Goal: Check status: Check status

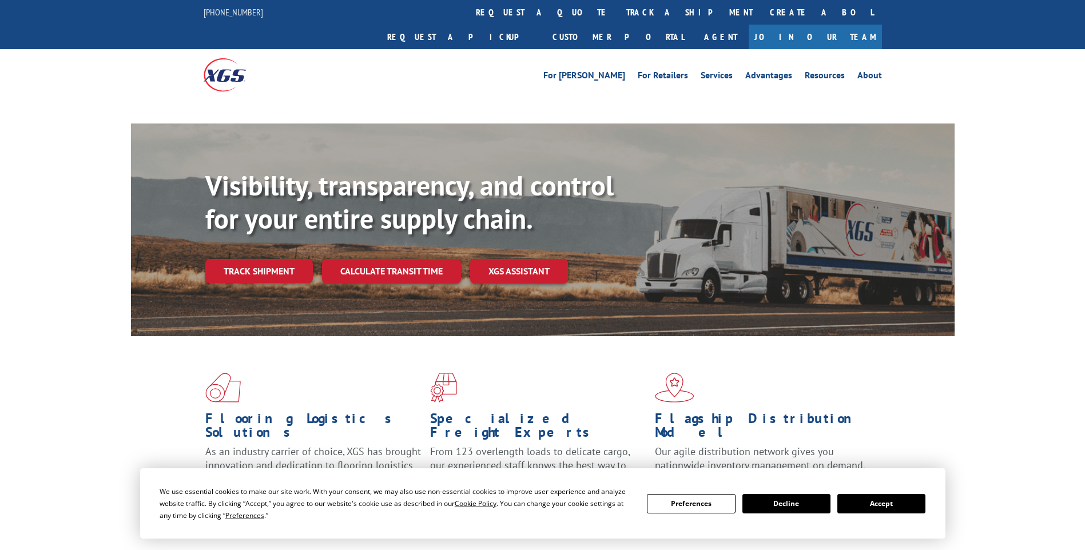
click at [390, 248] on div "Visibility, transparency, and control for your entire supply chain. Track shipm…" at bounding box center [579, 249] width 749 height 160
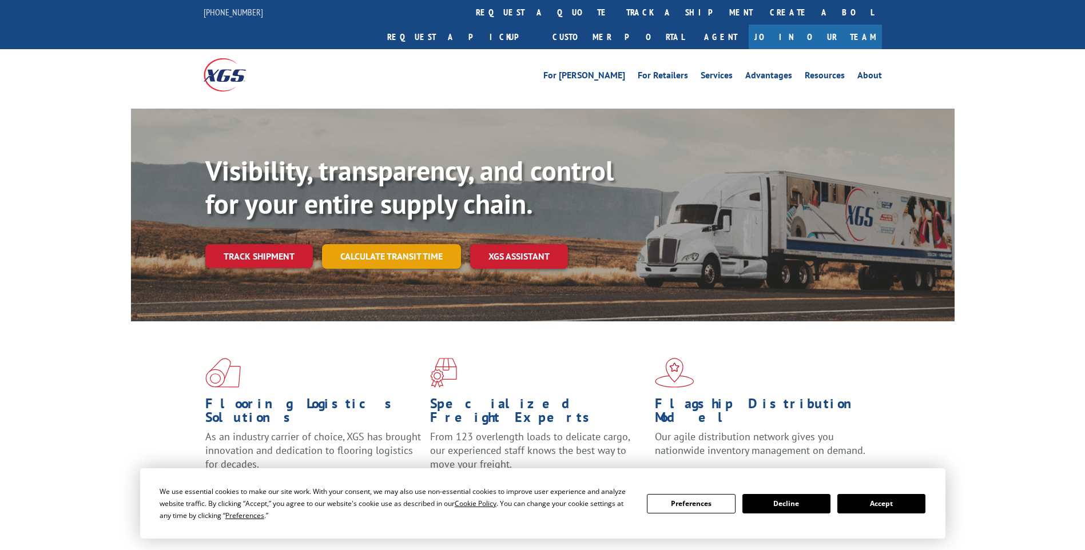
click at [400, 244] on link "Calculate transit time" at bounding box center [391, 256] width 139 height 25
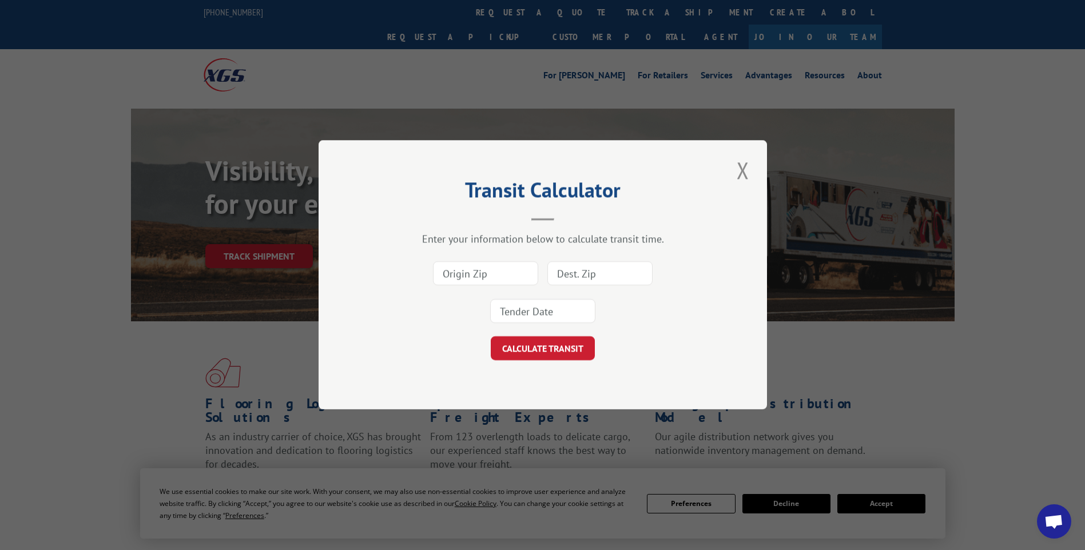
click at [494, 273] on input at bounding box center [485, 274] width 105 height 24
click at [750, 163] on button "Close modal" at bounding box center [742, 169] width 19 height 31
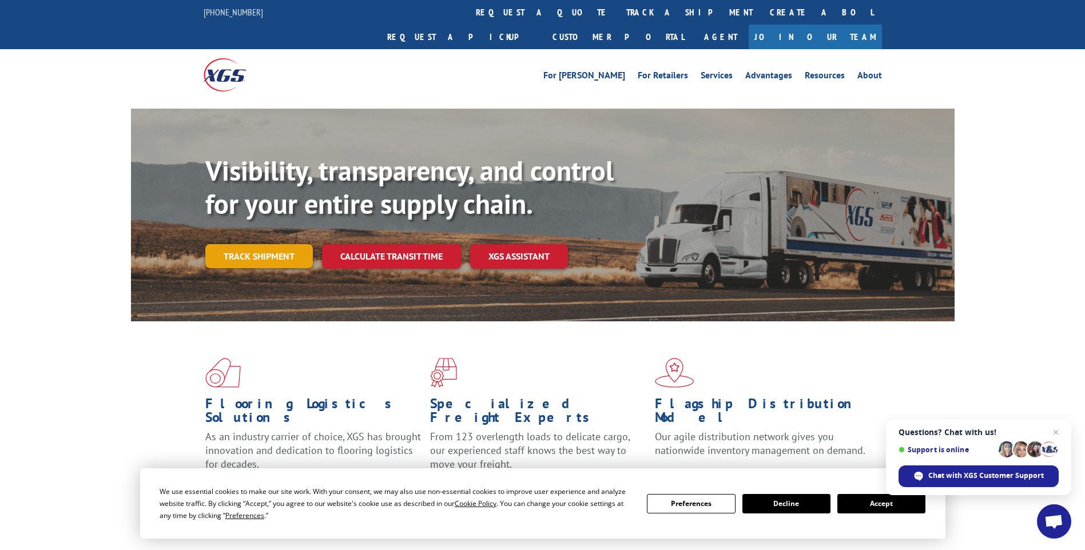
click at [269, 244] on link "Track shipment" at bounding box center [258, 256] width 107 height 24
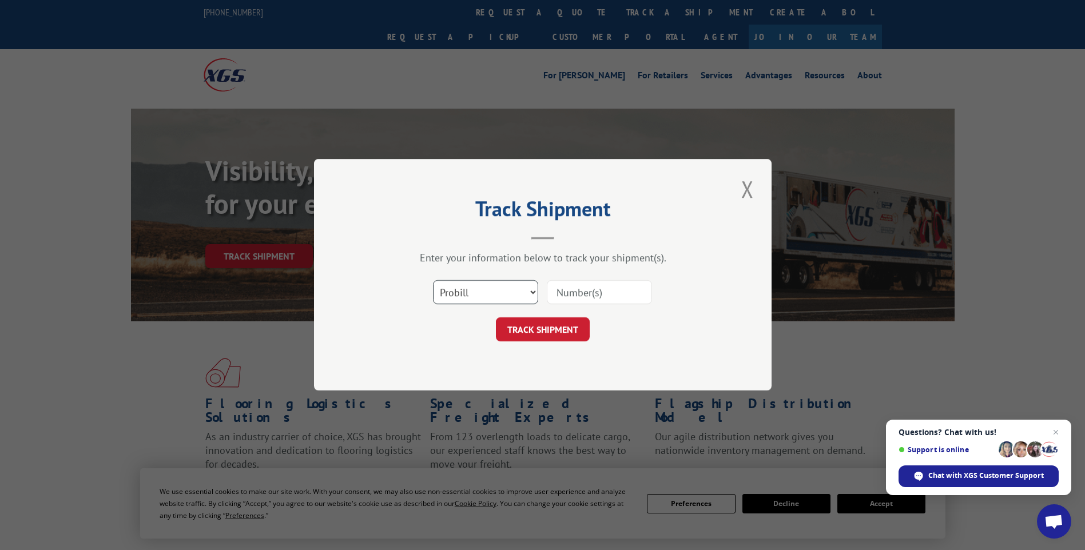
click at [509, 294] on select "Select category... Probill BOL PO" at bounding box center [485, 293] width 105 height 24
select select "po"
click at [433, 281] on select "Select category... Probill BOL PO" at bounding box center [485, 293] width 105 height 24
paste input "64522275"
click at [577, 294] on input "64522275" at bounding box center [599, 293] width 105 height 24
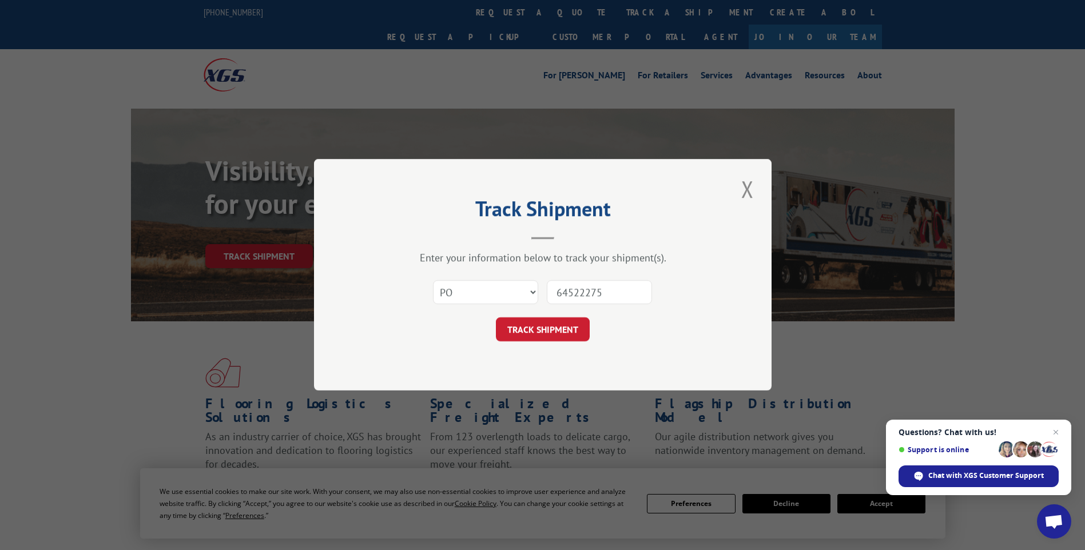
type input "64522275"
click button "TRACK SHIPMENT" at bounding box center [543, 330] width 94 height 24
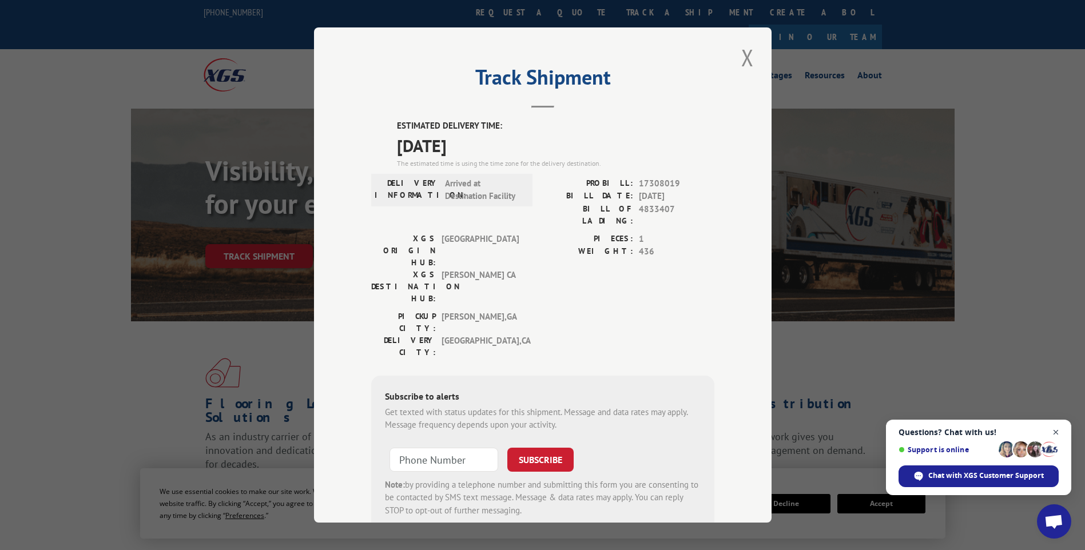
click at [1052, 435] on span "Open chat" at bounding box center [1056, 432] width 14 height 14
